Goal: Task Accomplishment & Management: Manage account settings

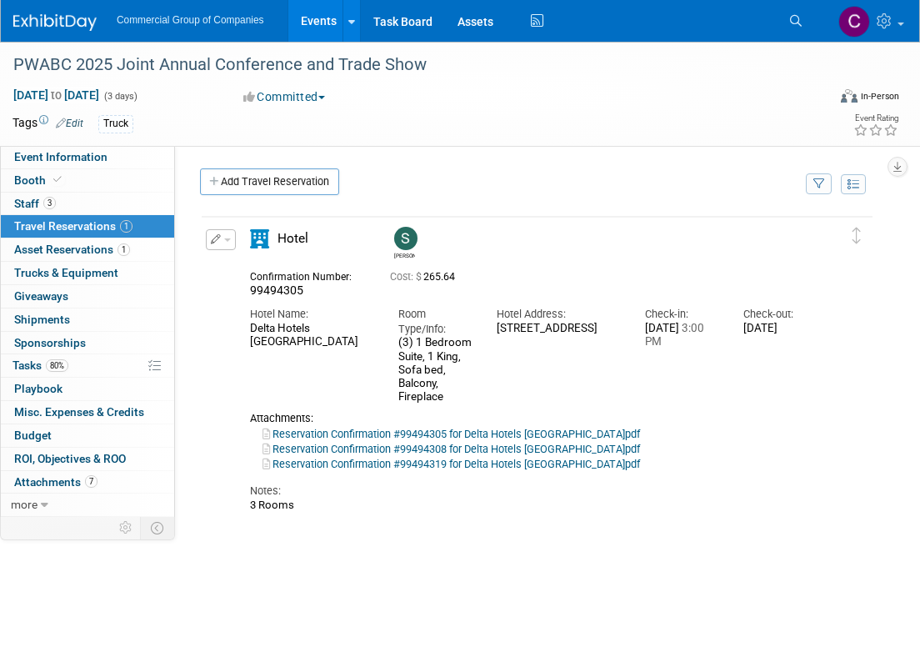
click at [83, 27] on img at bounding box center [54, 22] width 83 height 17
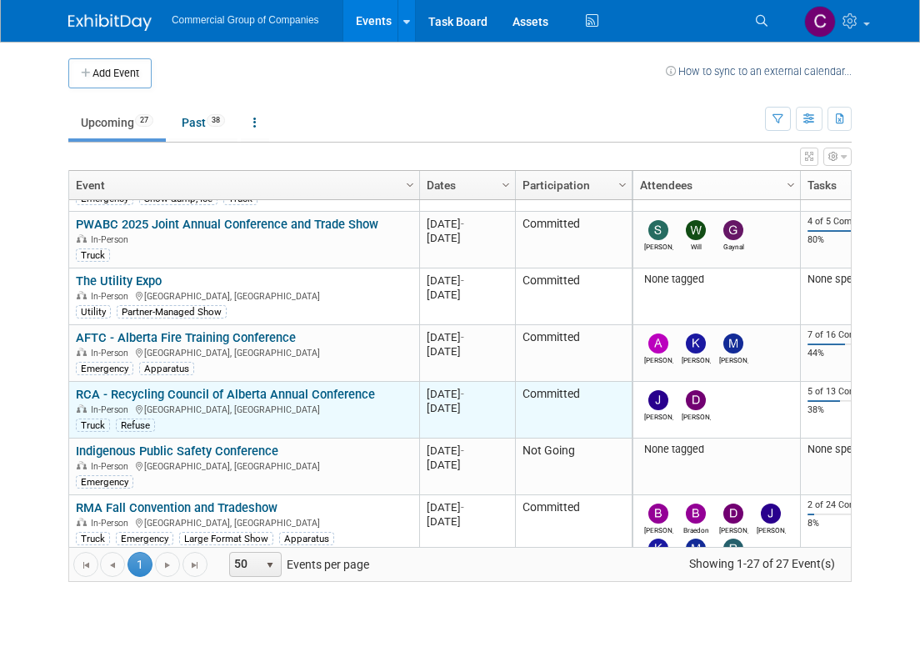
click at [241, 388] on link "RCA - Recycling Council of Alberta Annual Conference" at bounding box center [225, 394] width 299 height 15
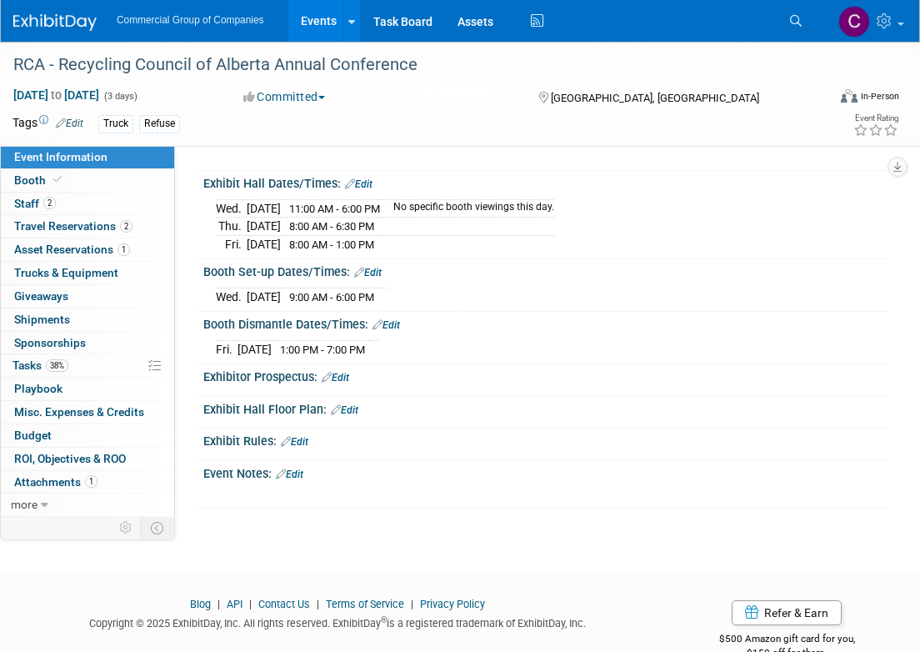
scroll to position [271, 0]
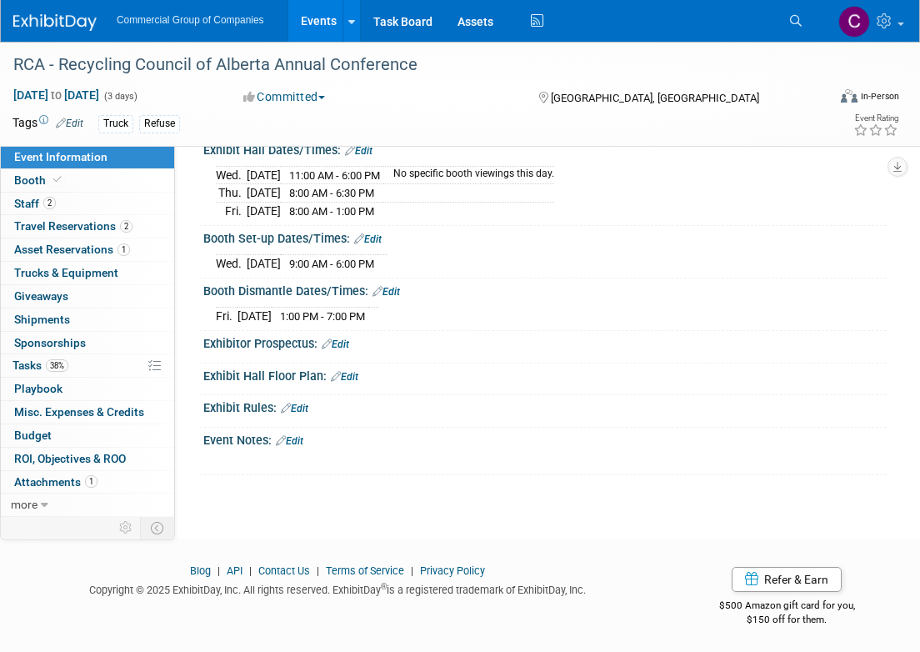
click at [300, 442] on link "Edit" at bounding box center [290, 441] width 28 height 12
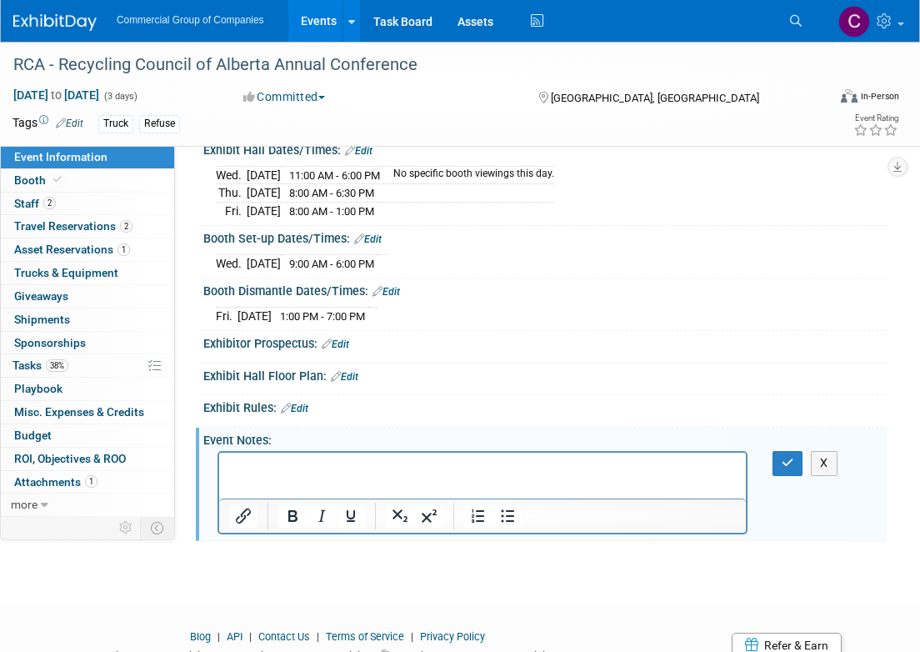
scroll to position [0, 0]
click at [316, 475] on p "Rich Text Area. Press ALT-0 for help." at bounding box center [483, 467] width 508 height 17
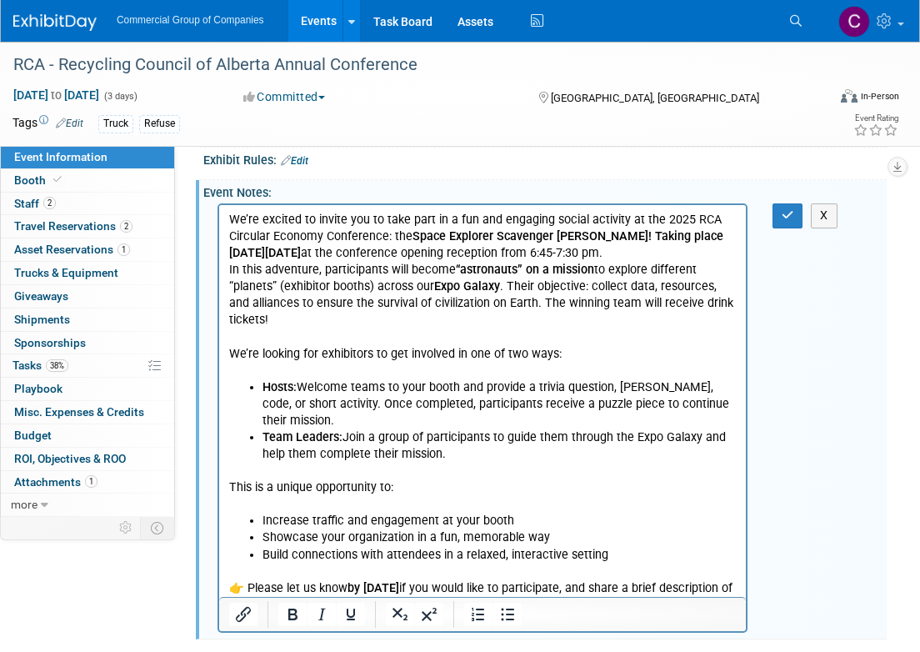
scroll to position [499, 0]
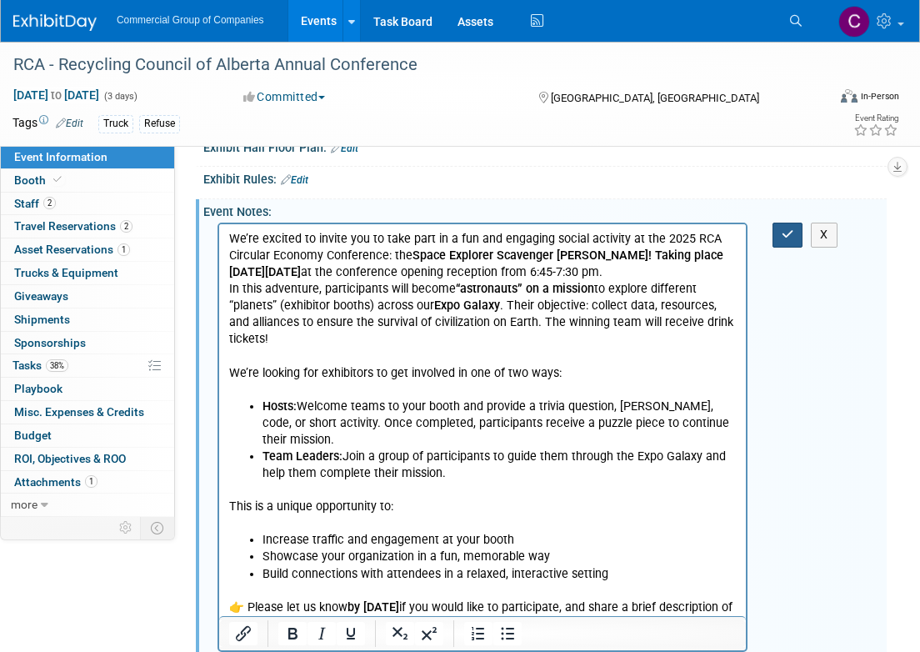
click at [784, 232] on icon "button" at bounding box center [788, 234] width 13 height 12
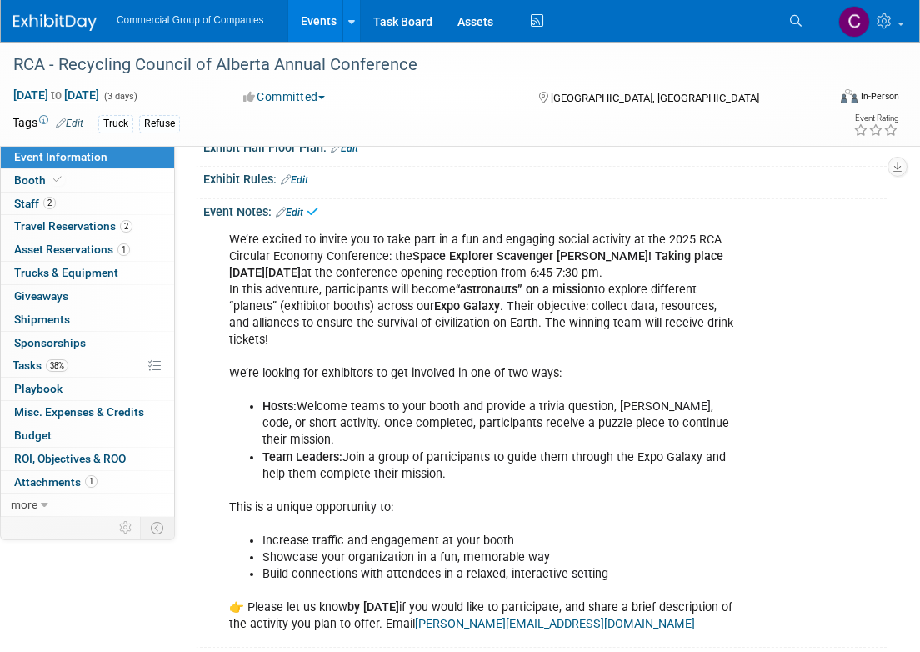
scroll to position [656, 0]
